Goal: Use online tool/utility: Utilize a website feature to perform a specific function

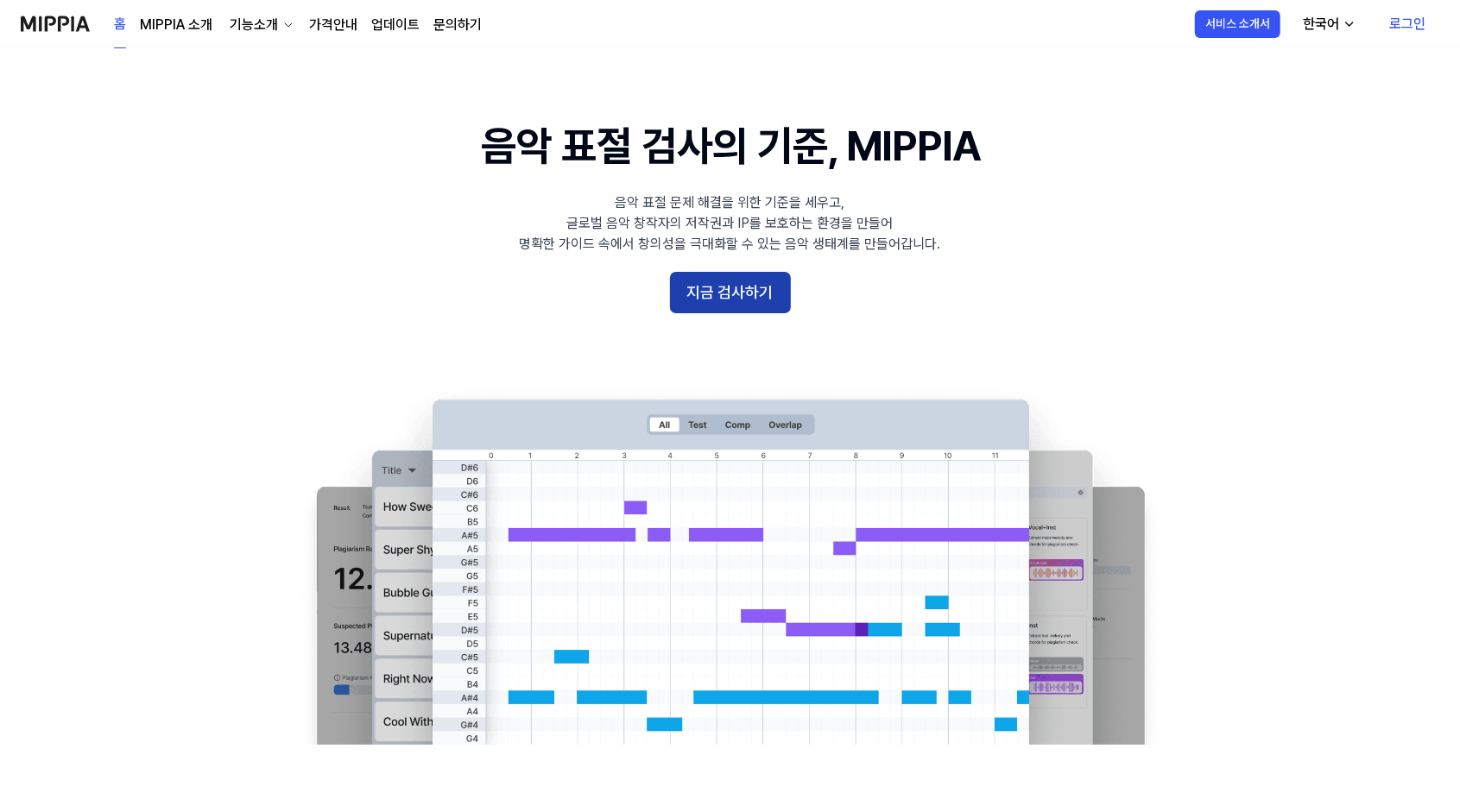
click at [747, 289] on button "지금 검사하기" at bounding box center [730, 293] width 121 height 42
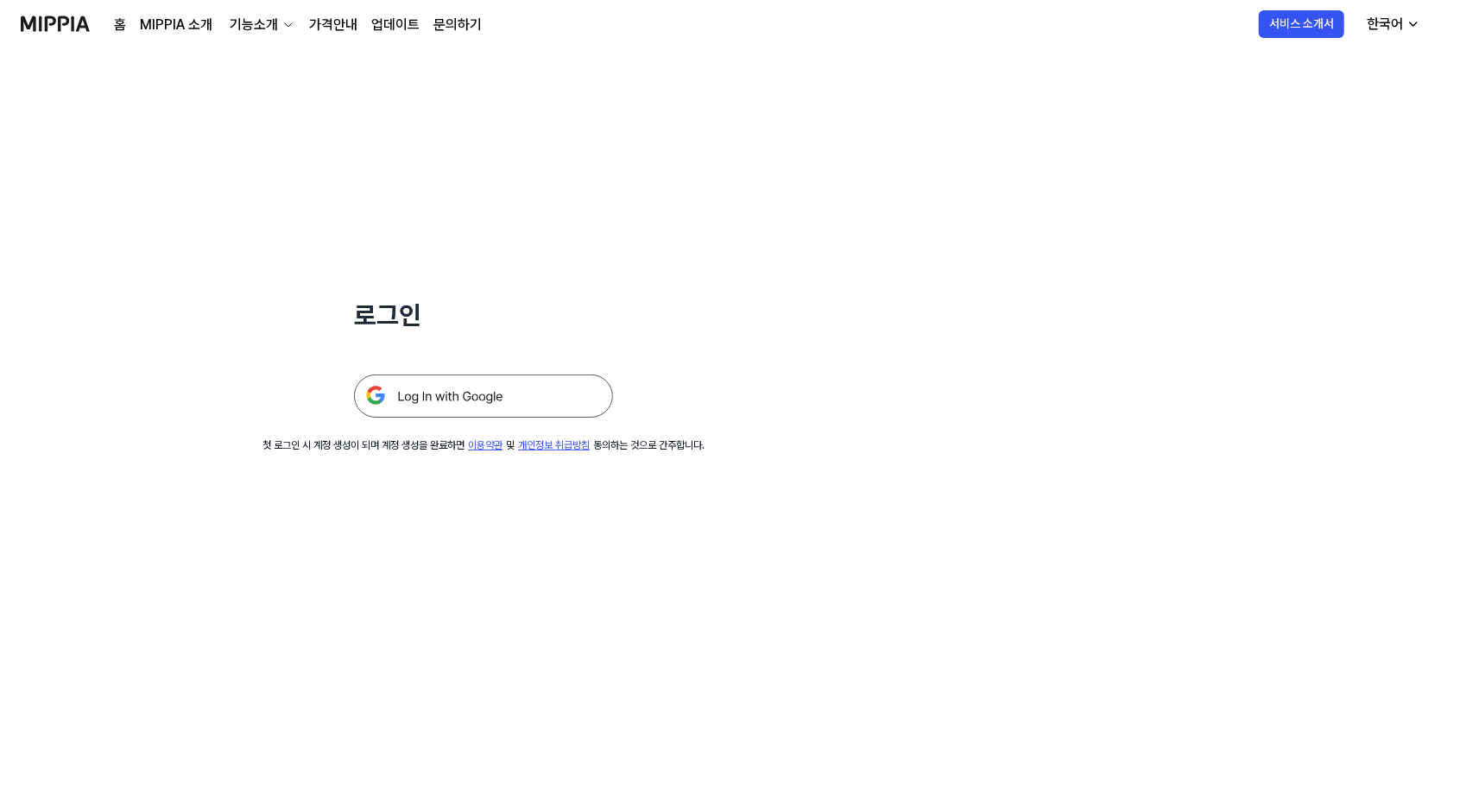
click at [525, 398] on img at bounding box center [483, 396] width 259 height 44
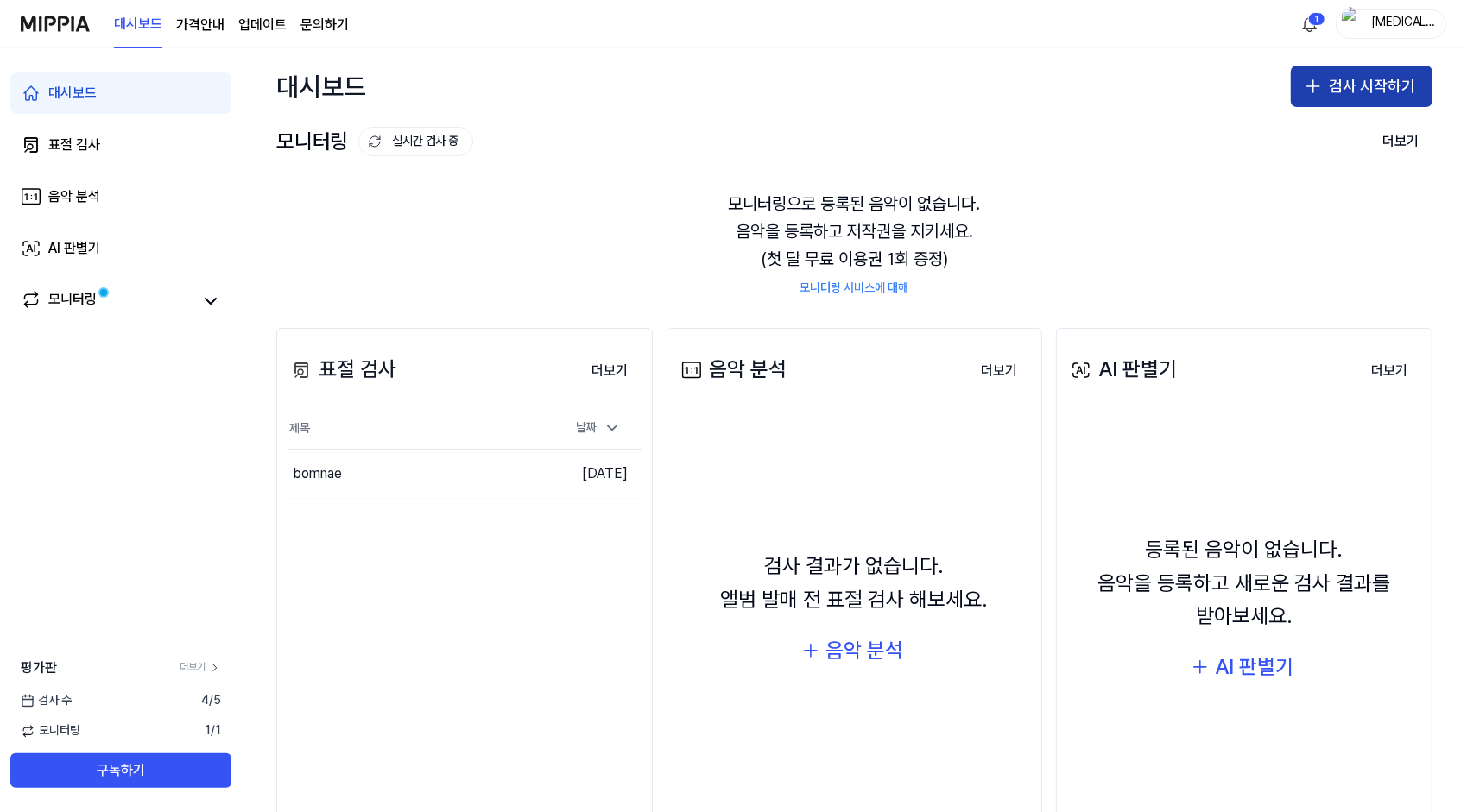
click at [1335, 79] on button "검사 시작하기" at bounding box center [1362, 86] width 142 height 42
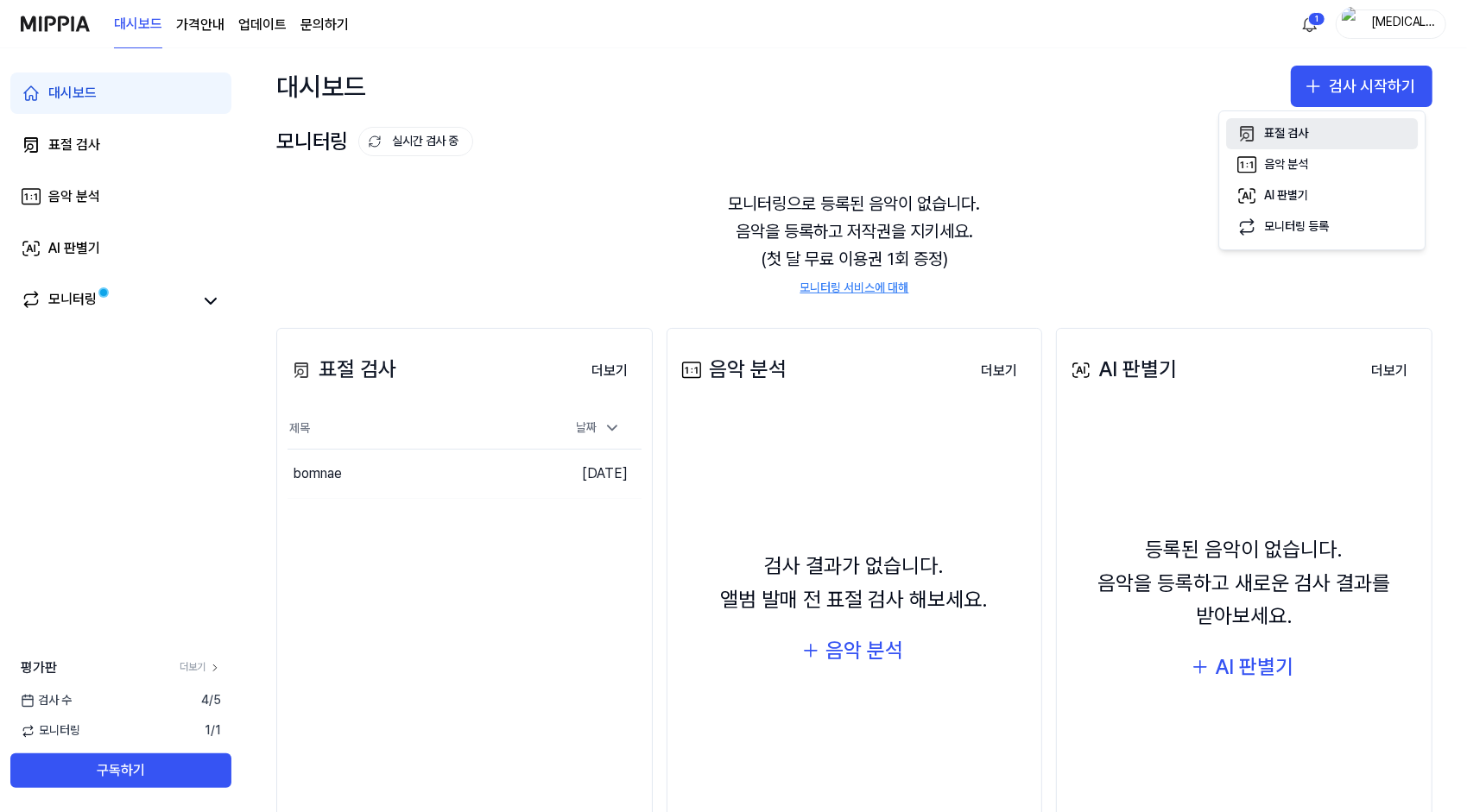
click at [1295, 125] on div "표절 검사" at bounding box center [1286, 133] width 44 height 17
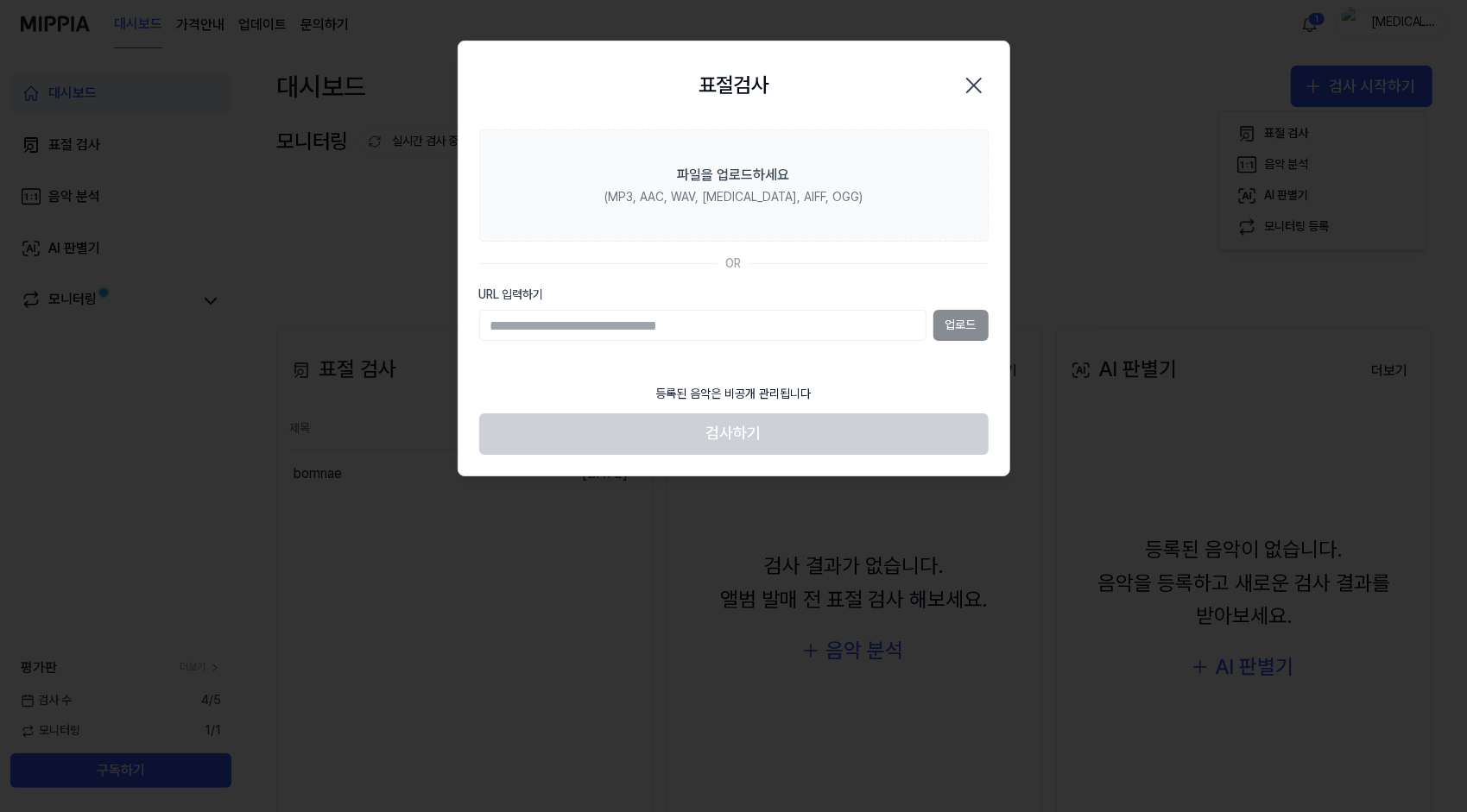
click at [955, 321] on div "업로드" at bounding box center [734, 326] width 509 height 31
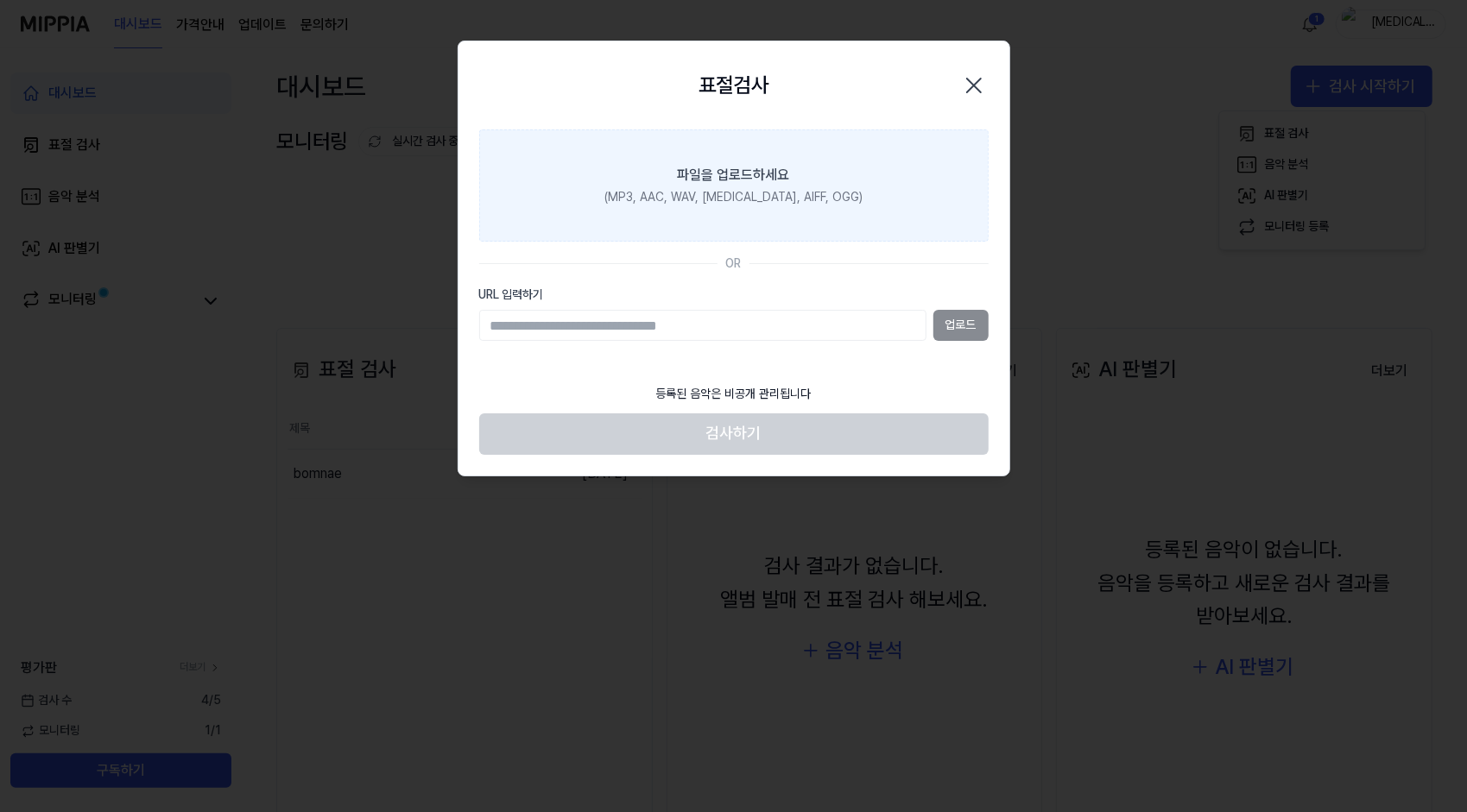
click at [810, 199] on div "(MP3, AAC, WAV, [MEDICAL_DATA], AIFF, OGG)" at bounding box center [734, 197] width 258 height 17
click at [0, 0] on input "파일을 업로드하세요 (MP3, AAC, WAV, [MEDICAL_DATA], AIFF, OGG)" at bounding box center [0, 0] width 0 height 0
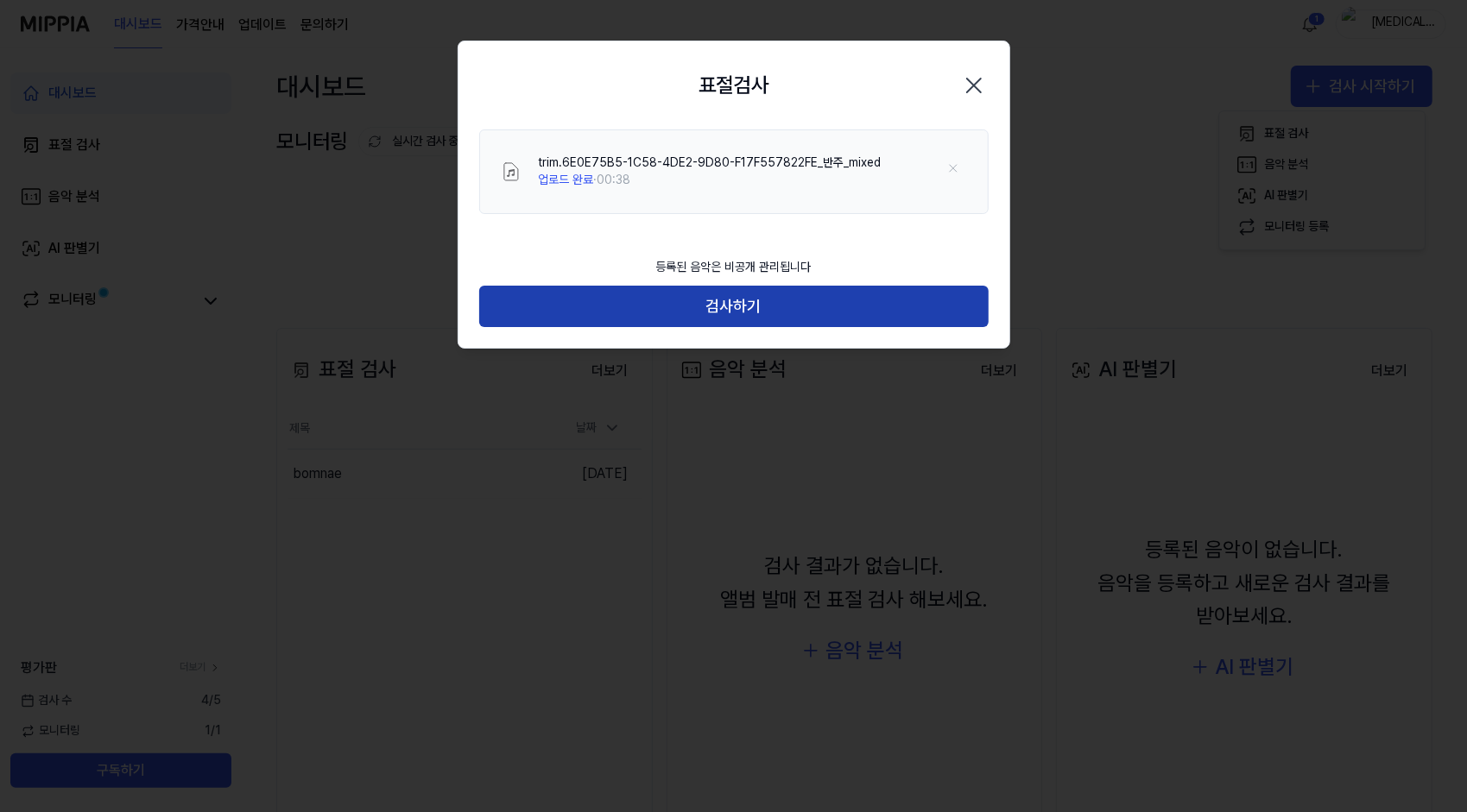
click at [754, 306] on button "검사하기" at bounding box center [734, 307] width 509 height 42
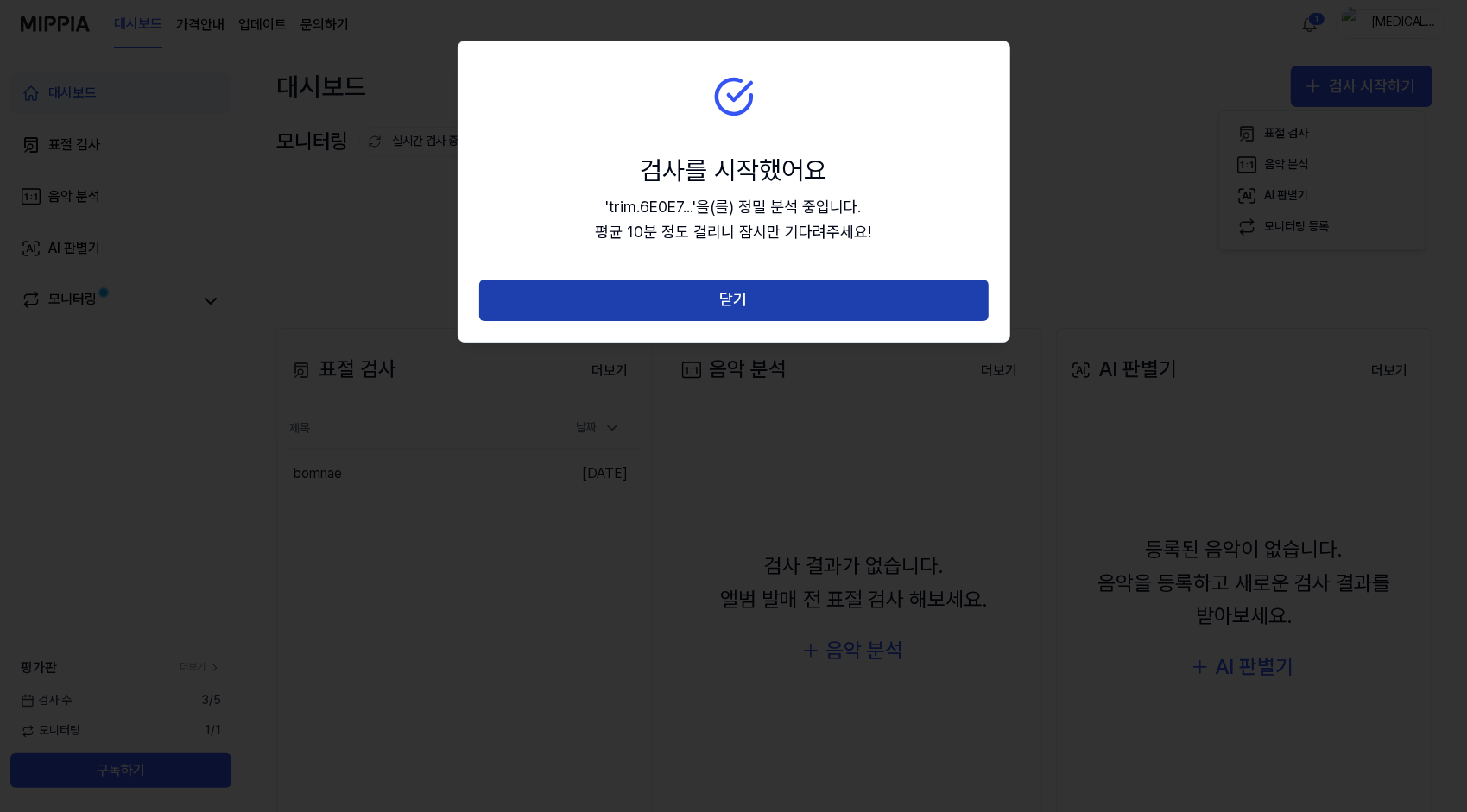
click at [739, 298] on button "닫기" at bounding box center [734, 300] width 509 height 42
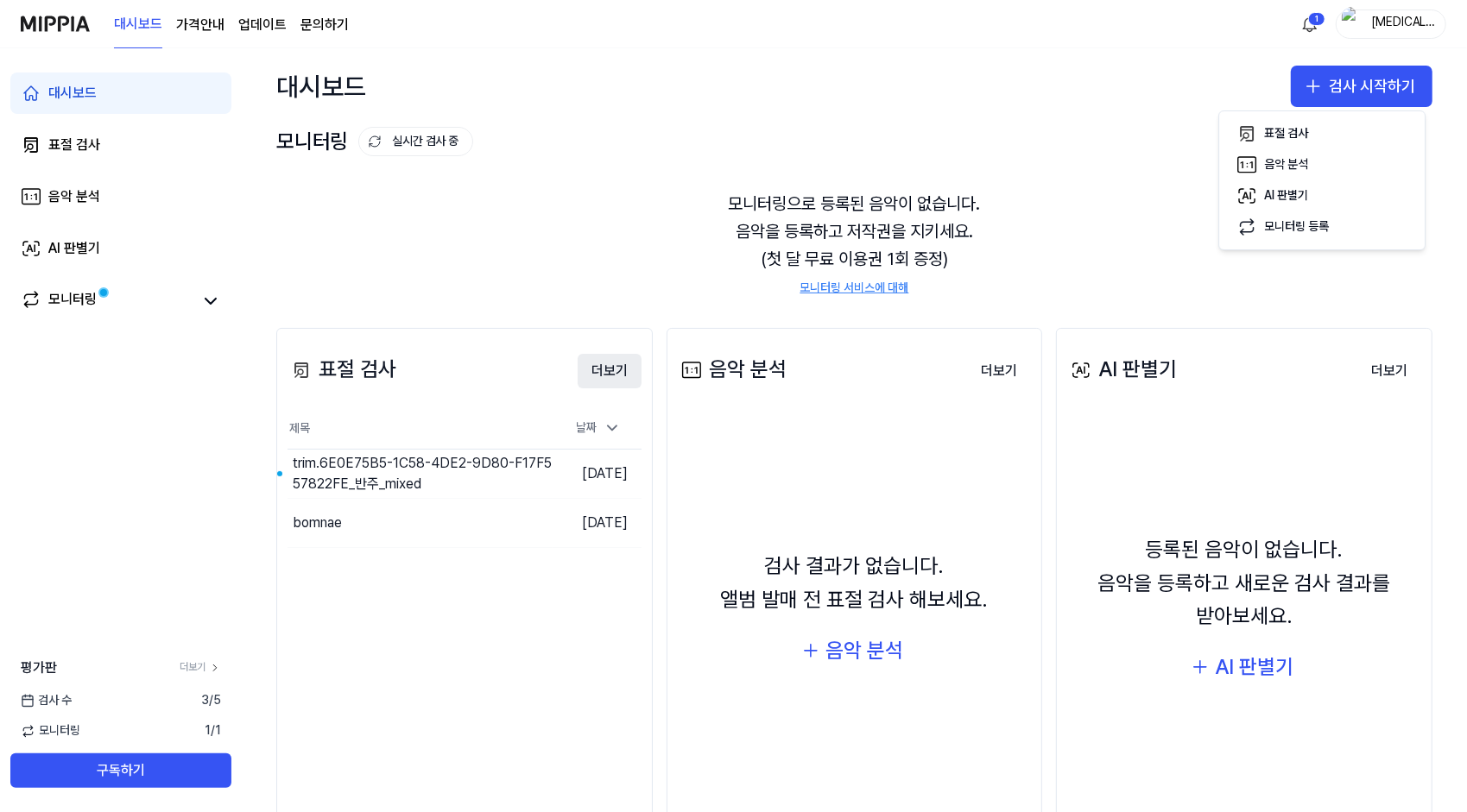
click at [605, 365] on button "더보기" at bounding box center [609, 371] width 64 height 34
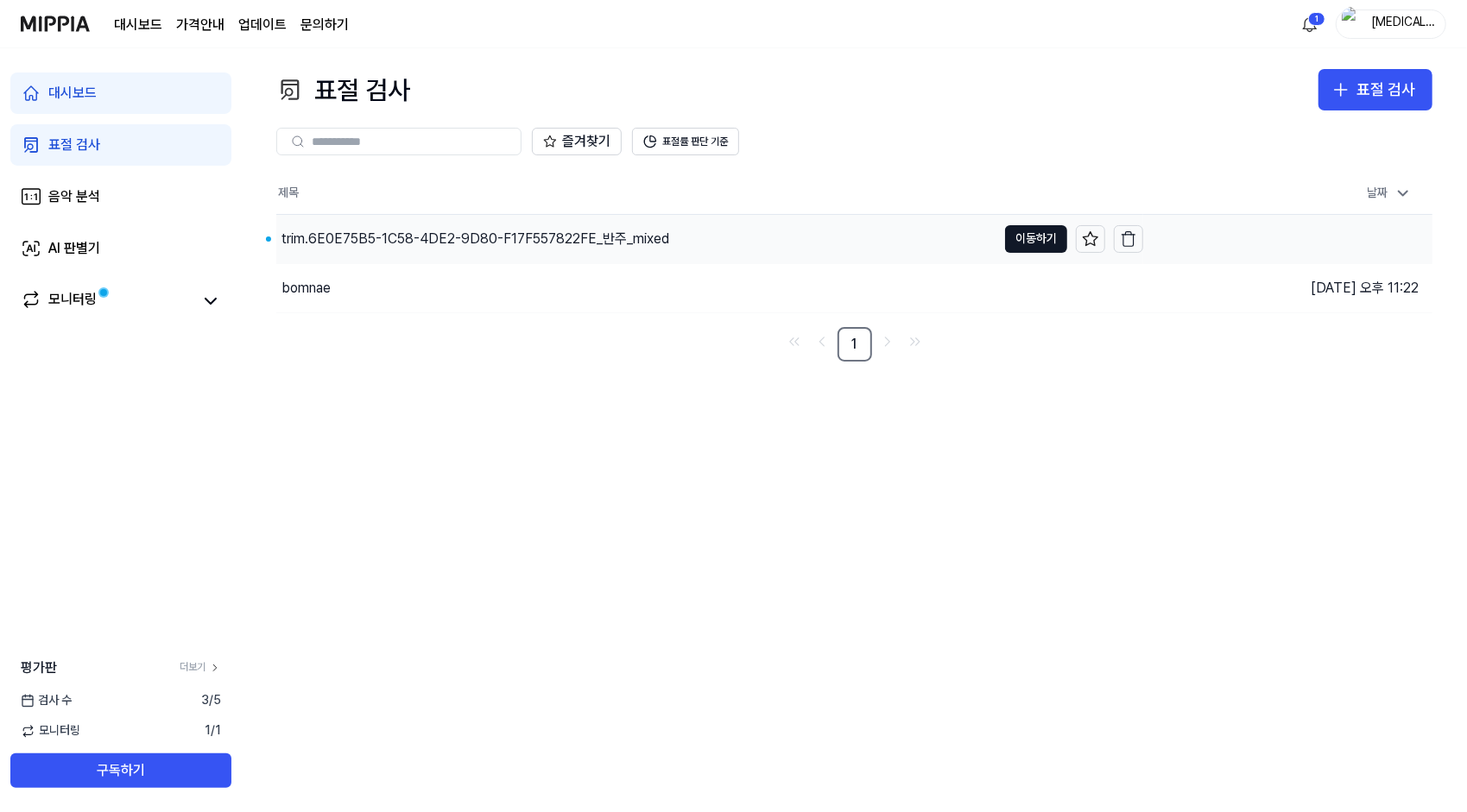
click at [559, 238] on div "trim.6E0E75B5-1C58-4DE2-9D80-F17F557822FE_반주_mixed" at bounding box center [475, 239] width 388 height 21
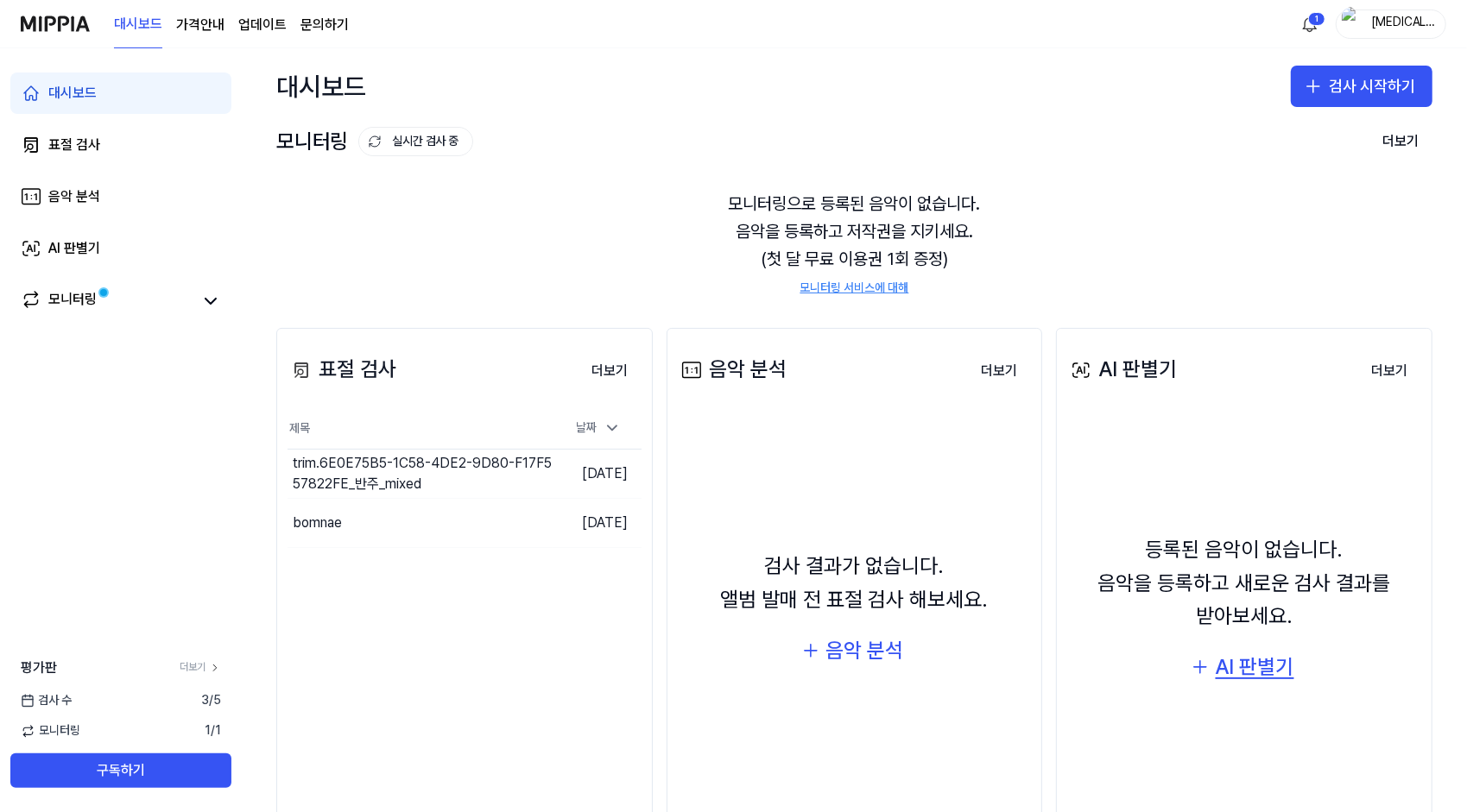
click at [1243, 658] on div "AI 판별기" at bounding box center [1255, 667] width 79 height 33
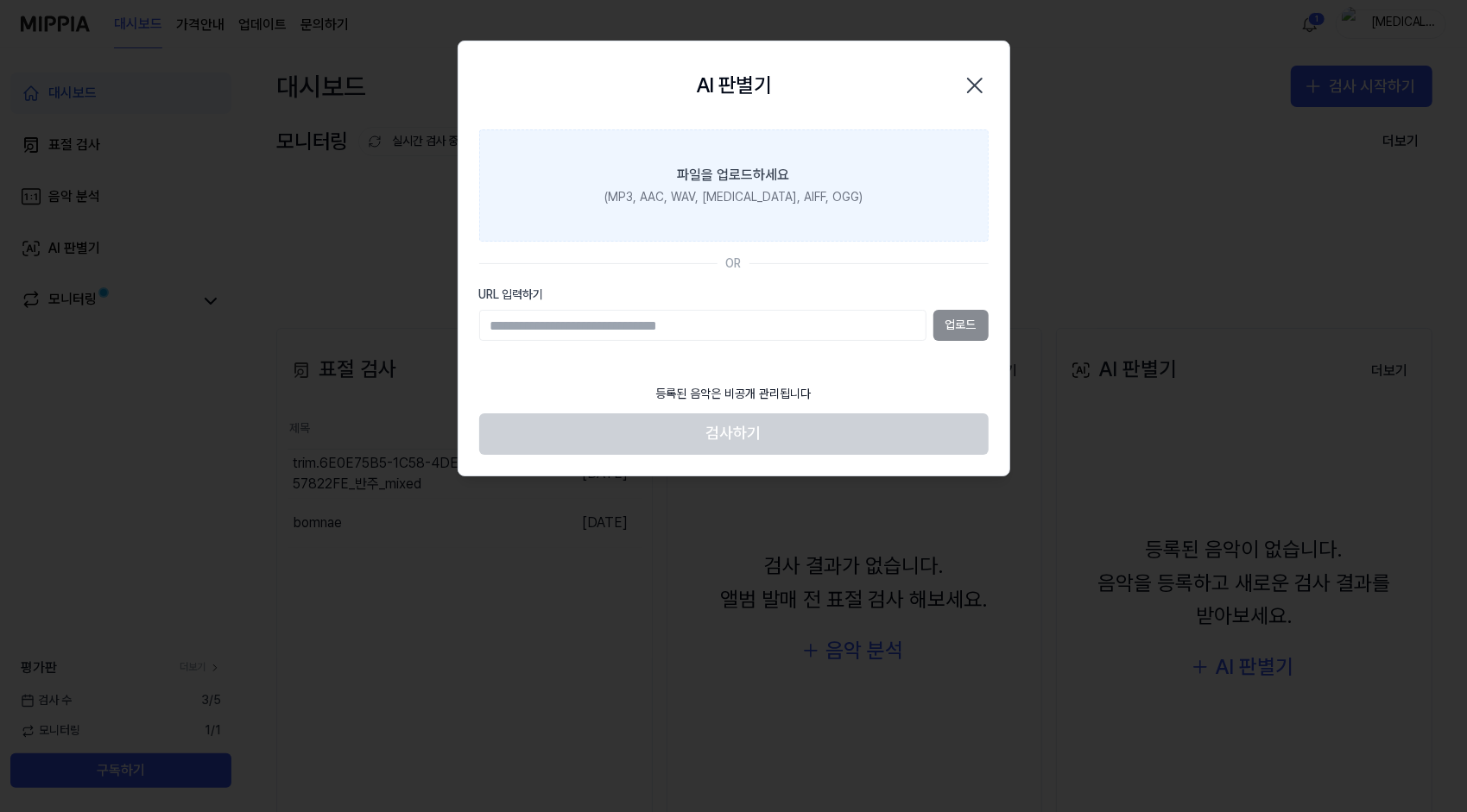
click at [715, 216] on label "파일을 업로드하세요 (MP3, AAC, WAV, [MEDICAL_DATA], AIFF, OGG)" at bounding box center [734, 186] width 509 height 113
click at [0, 0] on input "파일을 업로드하세요 (MP3, AAC, WAV, [MEDICAL_DATA], AIFF, OGG)" at bounding box center [0, 0] width 0 height 0
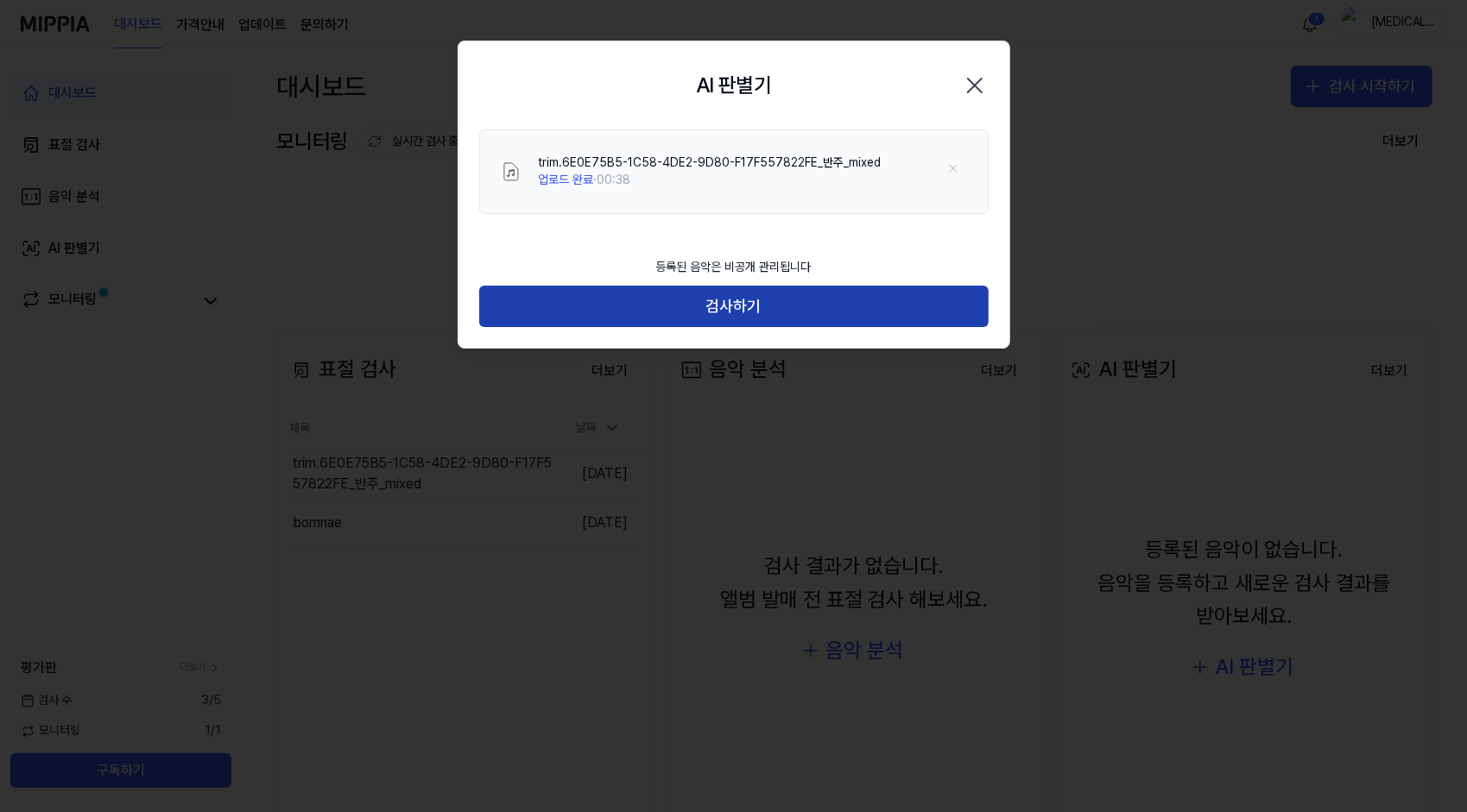
click at [742, 302] on button "검사하기" at bounding box center [734, 307] width 509 height 42
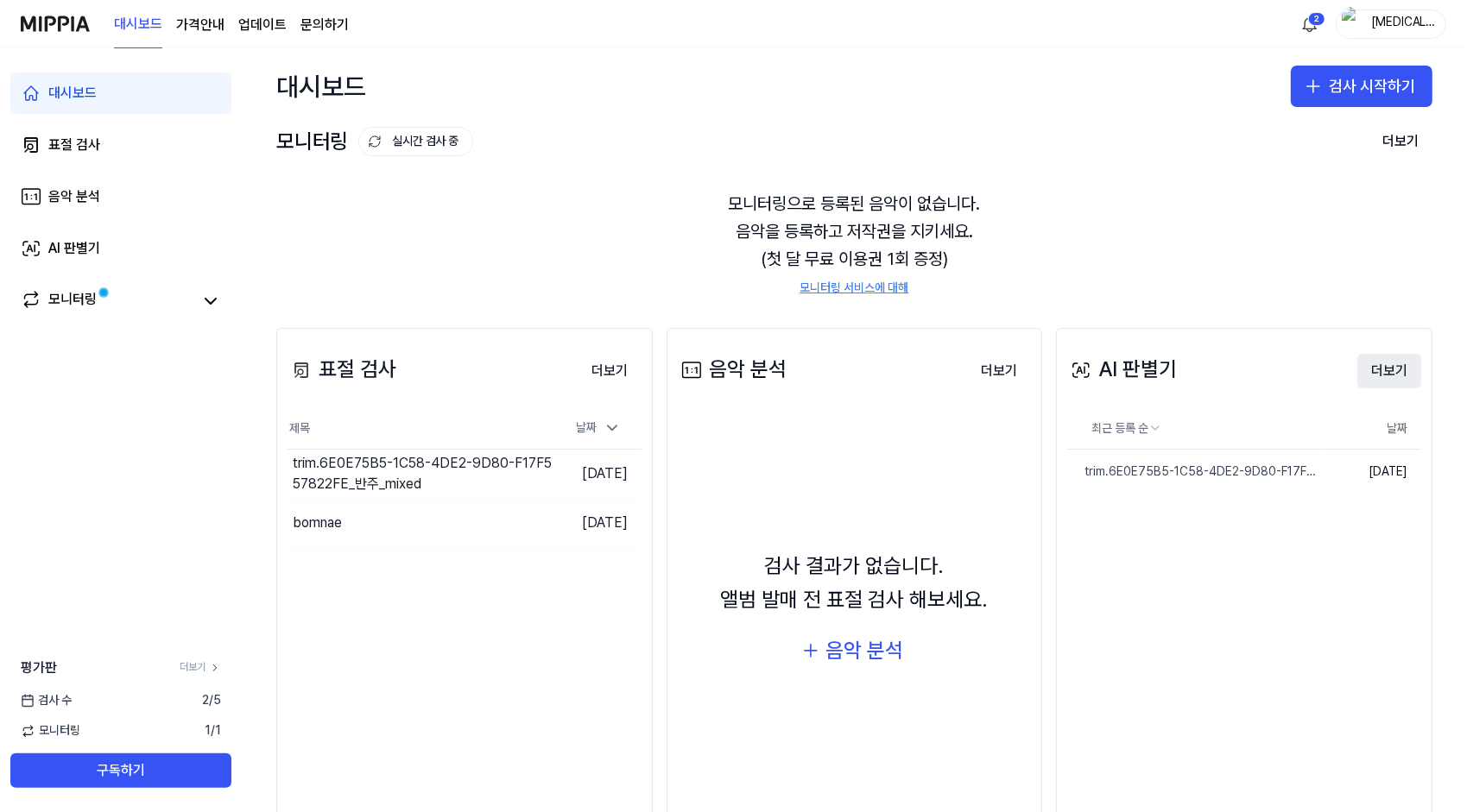
click at [1372, 372] on button "더보기" at bounding box center [1389, 371] width 64 height 34
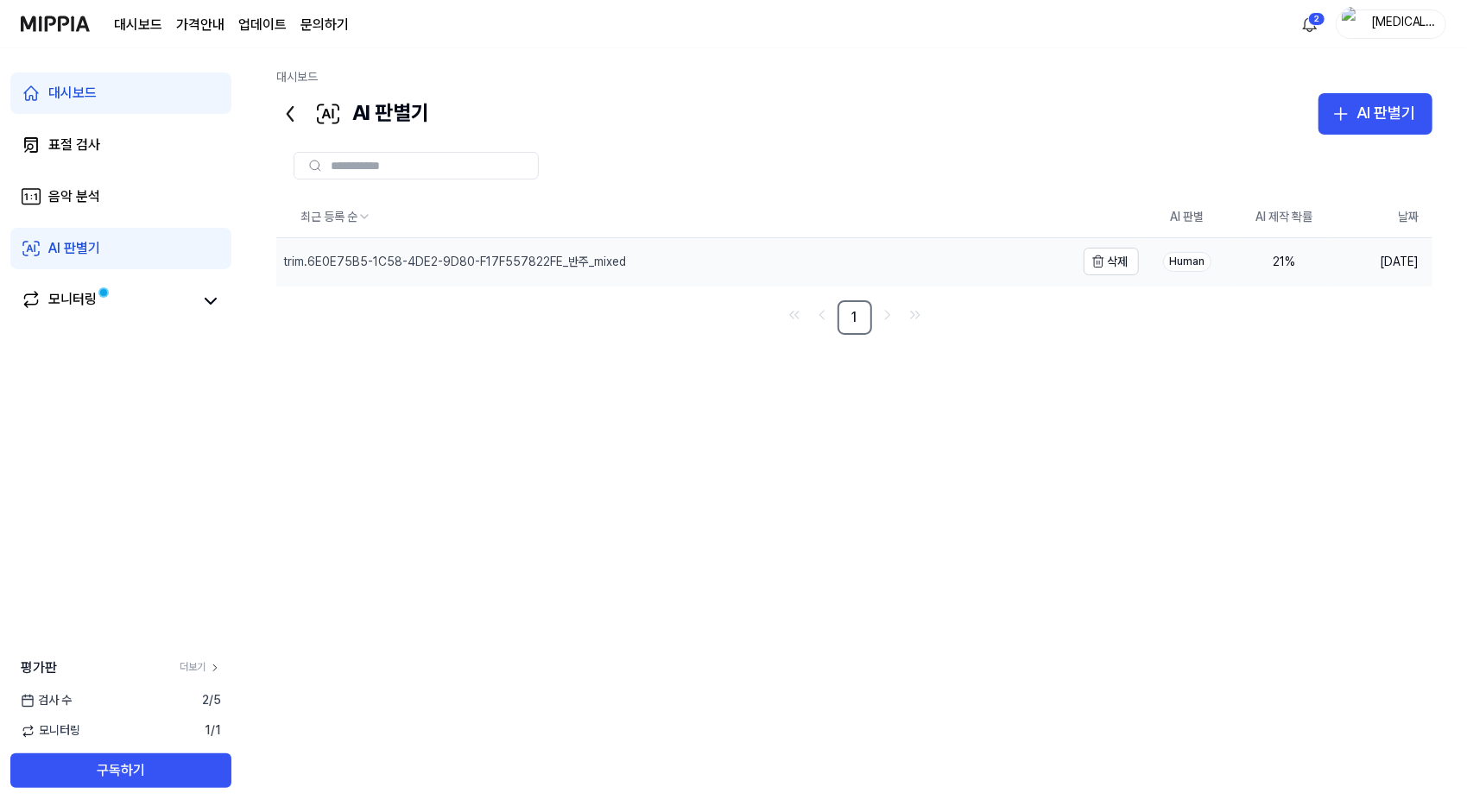
click at [565, 266] on div "trim.6E0E75B5-1C58-4DE2-9D80-F17F557822FE_반주_mixed" at bounding box center [455, 262] width 343 height 17
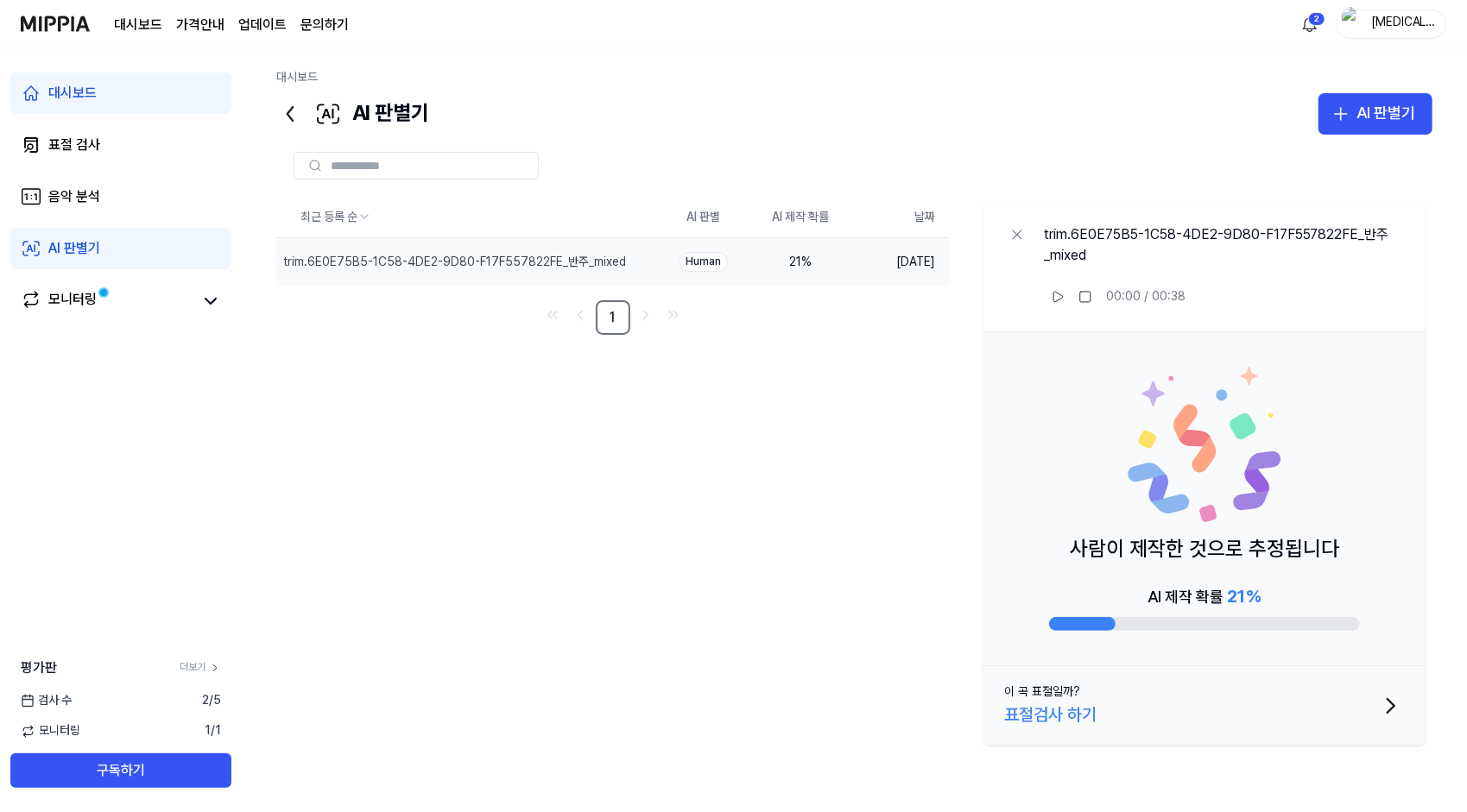
click at [521, 526] on div "최근 등록 순 AI 판별 AI 제작 확률 날짜 trim.6E0E75B5-1C58-4DE2-9D80-F17F557822FE_반주_mixed 삭제…" at bounding box center [854, 474] width 1157 height 556
